Goal: Information Seeking & Learning: Learn about a topic

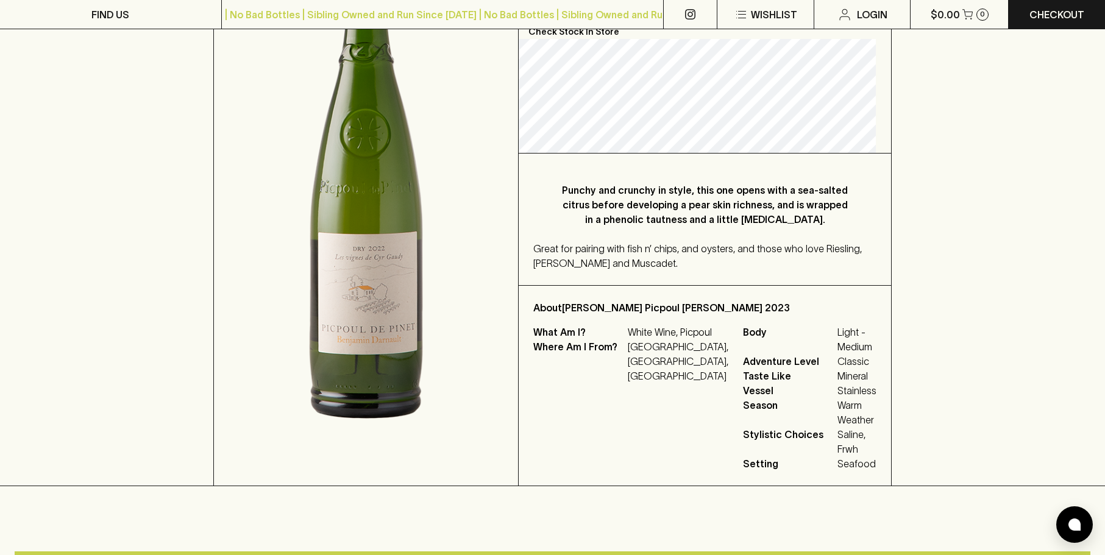
scroll to position [296, 0]
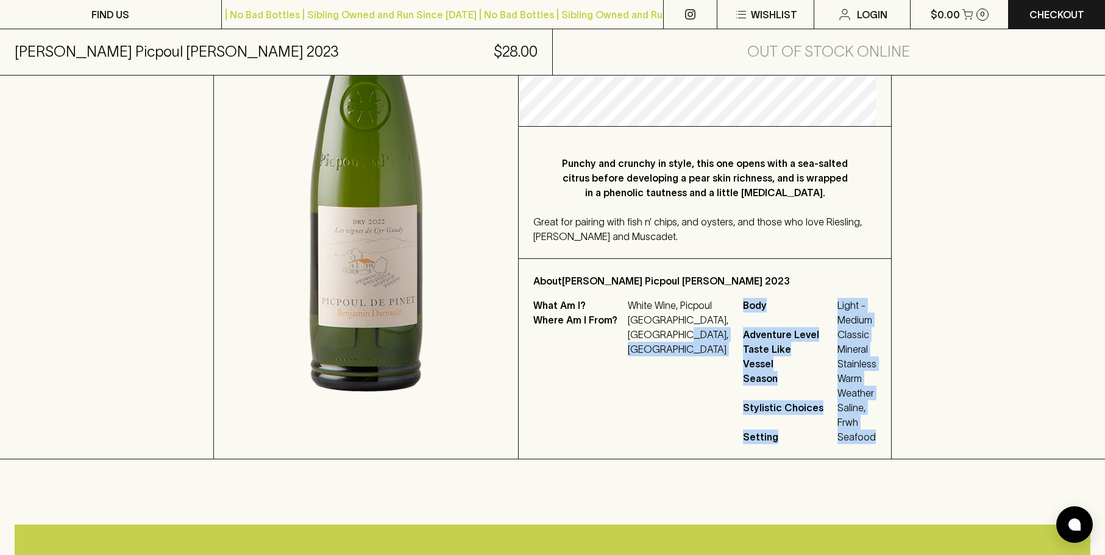
drag, startPoint x: 873, startPoint y: 438, endPoint x: 693, endPoint y: 335, distance: 206.9
click at [693, 335] on div "About Benjamin Darnault Picpoul De Pinet 2023 What Am I? White Wine, Picpoul Wh…" at bounding box center [705, 359] width 372 height 200
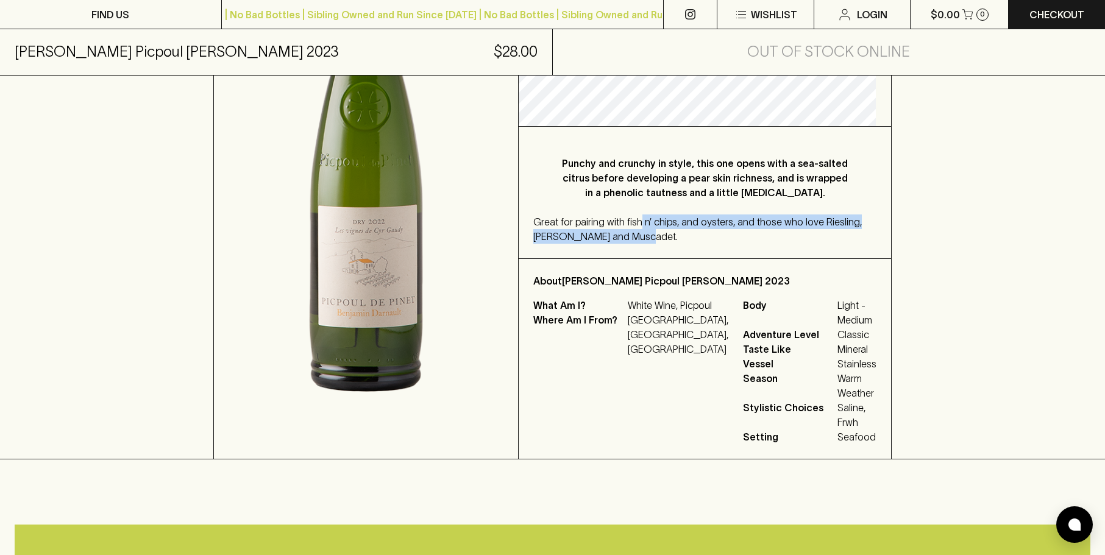
drag, startPoint x: 645, startPoint y: 204, endPoint x: 661, endPoint y: 237, distance: 36.8
click at [661, 237] on div "Punchy and crunchy in style, this one opens with a sea-salted citrus before dev…" at bounding box center [705, 193] width 372 height 132
click at [661, 237] on div "Great for pairing with fish n’ chips, and oysters, and those who love Riesling,…" at bounding box center [704, 228] width 343 height 29
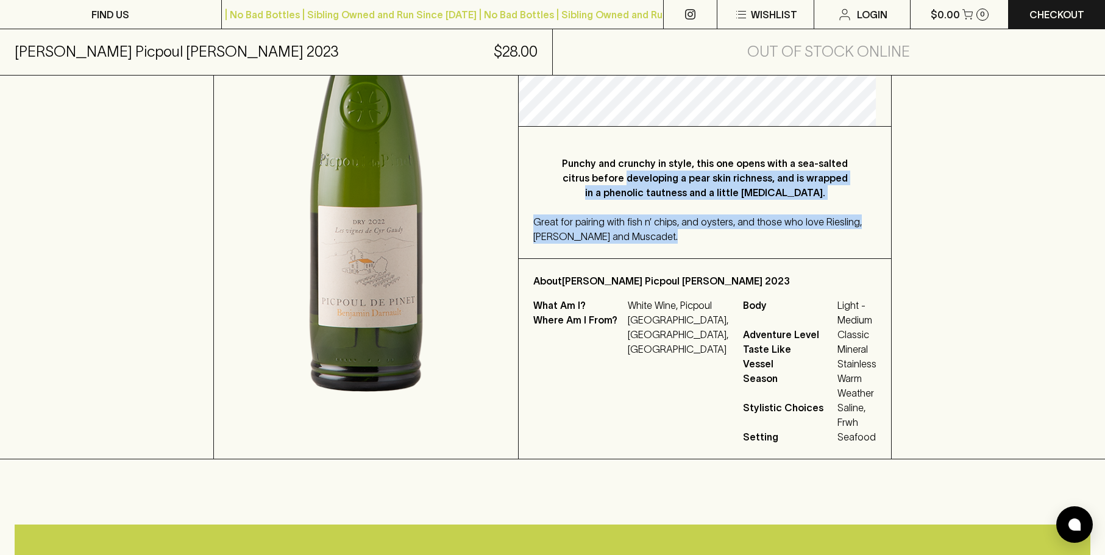
drag, startPoint x: 662, startPoint y: 237, endPoint x: 661, endPoint y: 176, distance: 61.0
click at [661, 176] on div "Punchy and crunchy in style, this one opens with a sea-salted citrus before dev…" at bounding box center [705, 193] width 372 height 132
click at [661, 176] on p "Punchy and crunchy in style, this one opens with a sea-salted citrus before dev…" at bounding box center [705, 178] width 294 height 44
drag, startPoint x: 661, startPoint y: 176, endPoint x: 660, endPoint y: 241, distance: 64.6
click at [660, 241] on div "Punchy and crunchy in style, this one opens with a sea-salted citrus before dev…" at bounding box center [705, 193] width 372 height 132
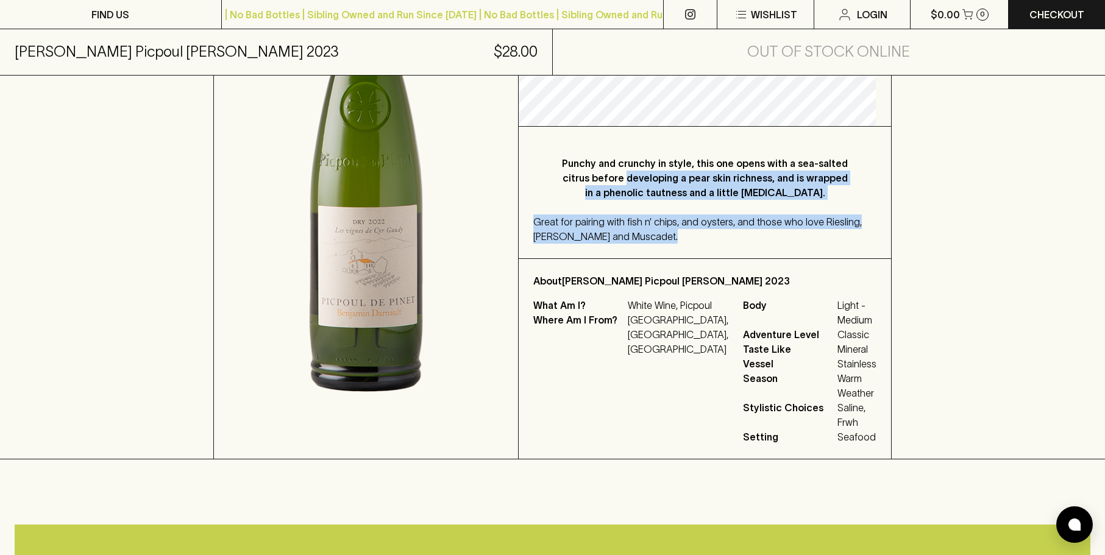
click at [660, 241] on div "Great for pairing with fish n’ chips, and oysters, and those who love Riesling,…" at bounding box center [704, 228] width 343 height 29
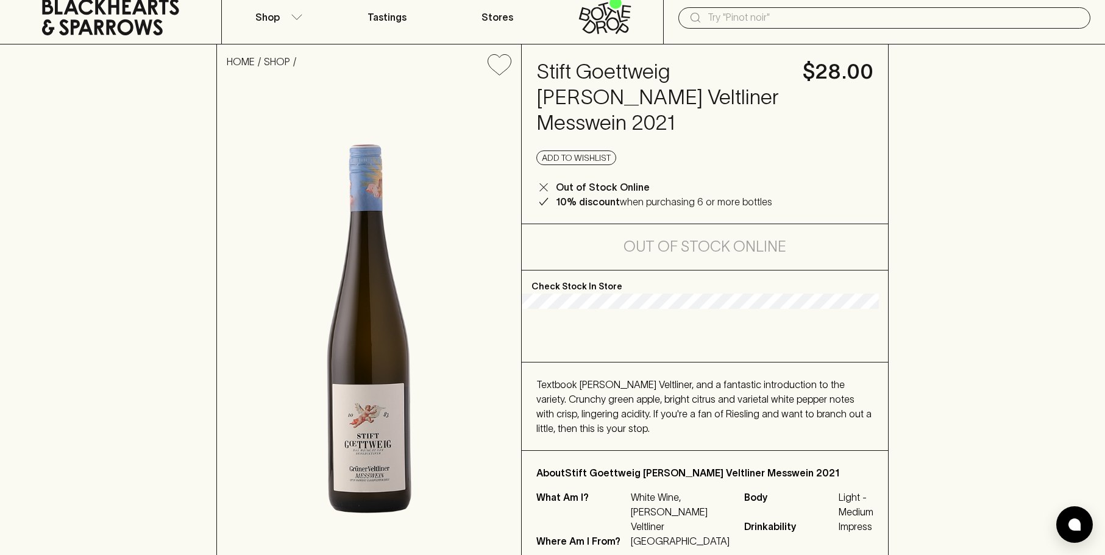
scroll to position [61, 0]
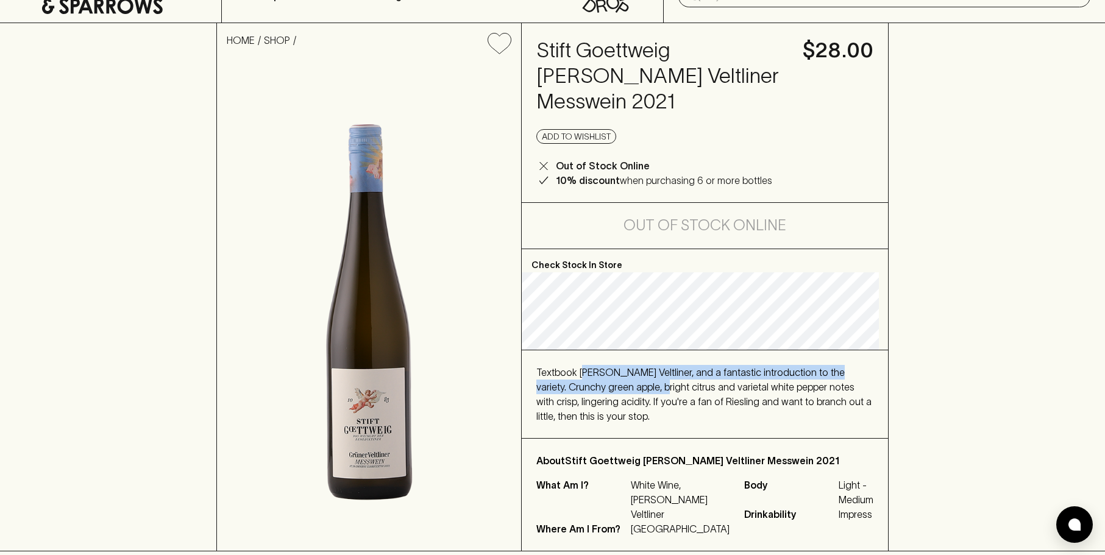
drag, startPoint x: 588, startPoint y: 347, endPoint x: 627, endPoint y: 395, distance: 62.0
click at [627, 395] on span "Textbook Grüner Veltliner, and a fantastic introduction to the variety. Crunchy…" at bounding box center [703, 394] width 335 height 55
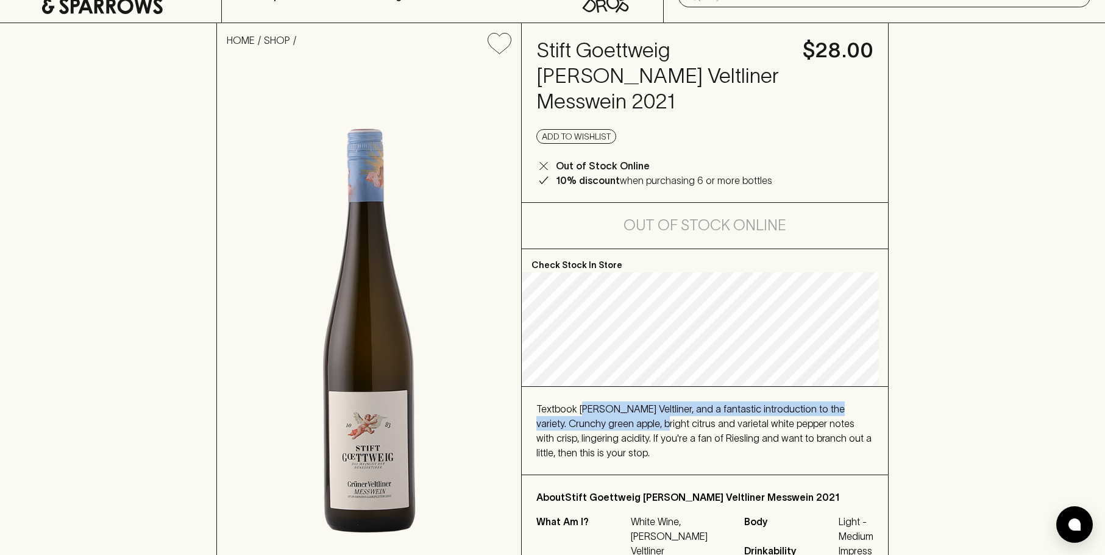
click at [627, 403] on span "Textbook Grüner Veltliner, and a fantastic introduction to the variety. Crunchy…" at bounding box center [703, 430] width 335 height 55
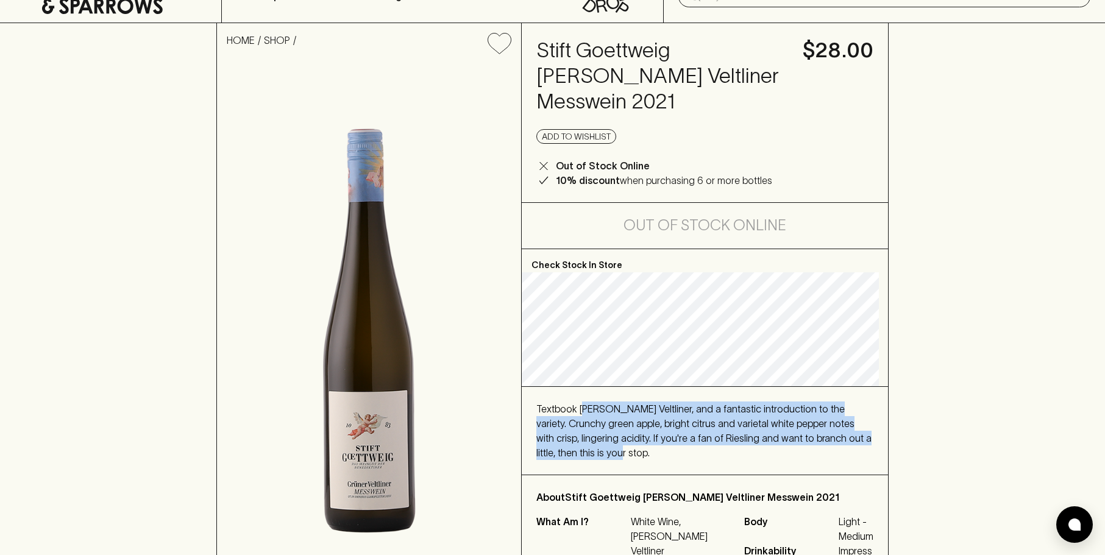
drag, startPoint x: 587, startPoint y: 389, endPoint x: 611, endPoint y: 428, distance: 45.4
click at [611, 428] on div "Textbook Grüner Veltliner, and a fantastic introduction to the variety. Crunchy…" at bounding box center [704, 431] width 337 height 58
drag, startPoint x: 611, startPoint y: 428, endPoint x: 548, endPoint y: 402, distance: 67.5
click at [548, 402] on div "Textbook Grüner Veltliner, and a fantastic introduction to the variety. Crunchy…" at bounding box center [704, 431] width 337 height 58
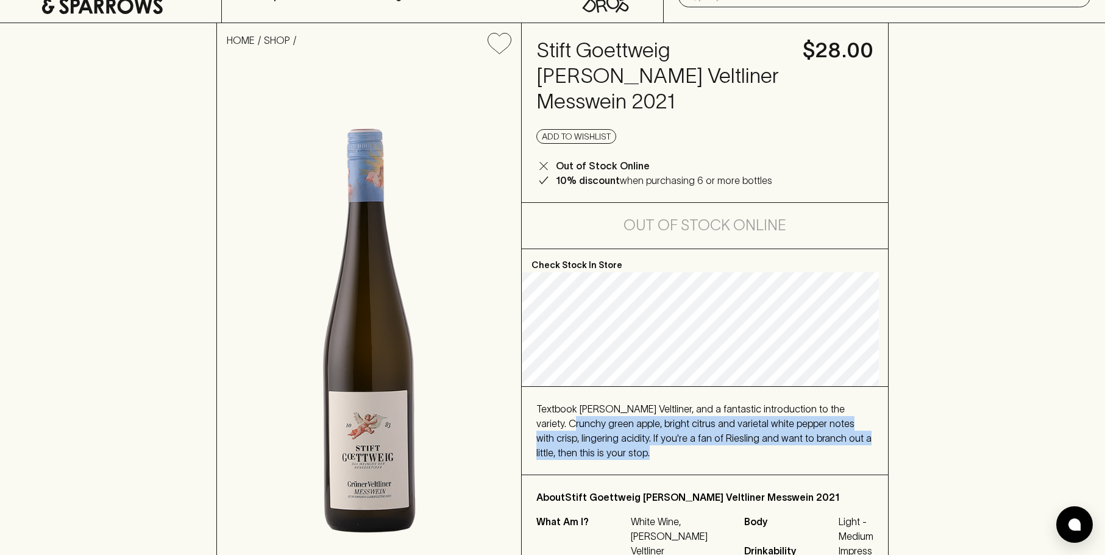
click at [548, 403] on span "Textbook Grüner Veltliner, and a fantastic introduction to the variety. Crunchy…" at bounding box center [703, 430] width 335 height 55
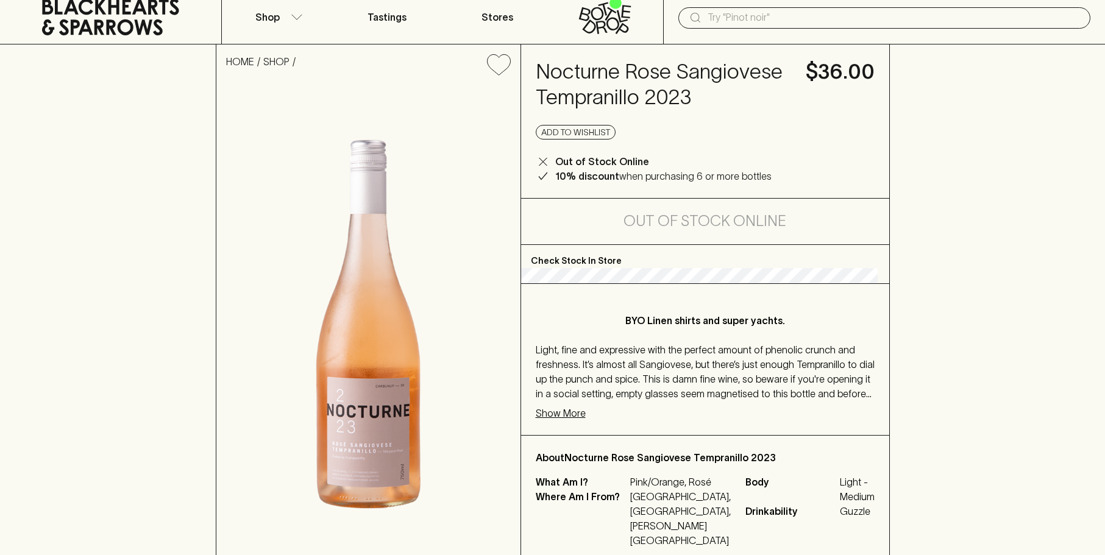
scroll to position [61, 0]
